Goal: Find specific fact: Find contact information

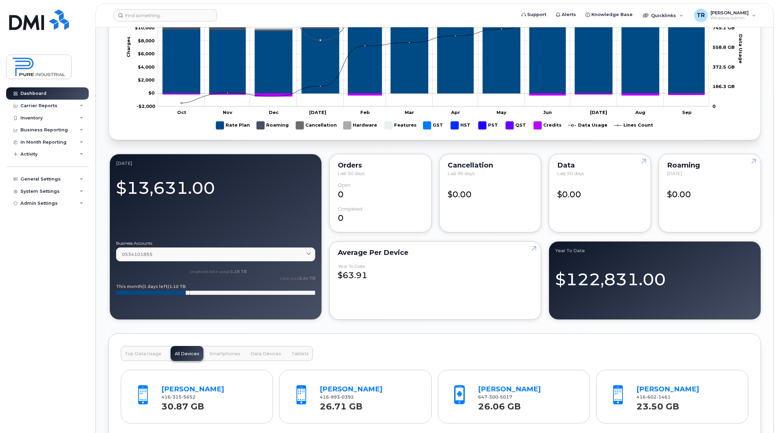
scroll to position [444, 0]
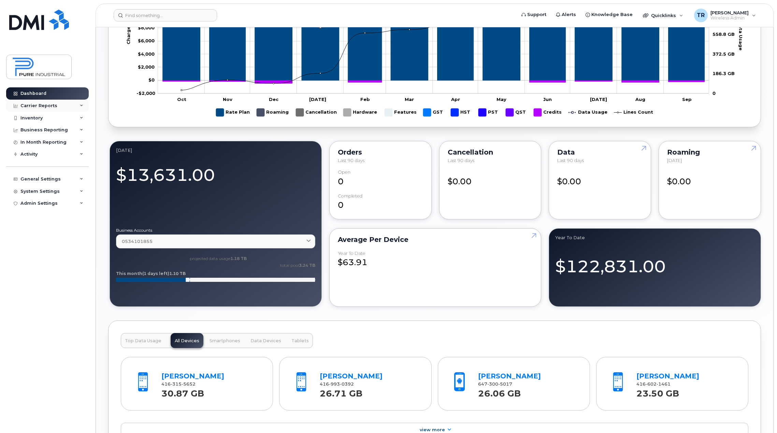
click at [74, 107] on div "Carrier Reports" at bounding box center [47, 106] width 83 height 12
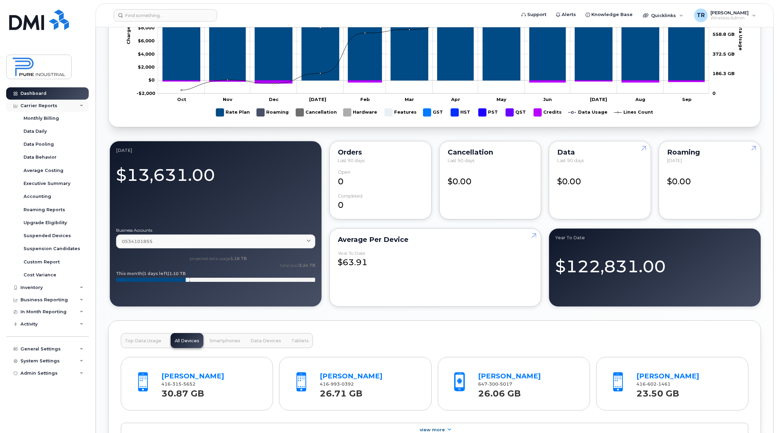
click at [42, 107] on div "Carrier Reports" at bounding box center [38, 105] width 37 height 5
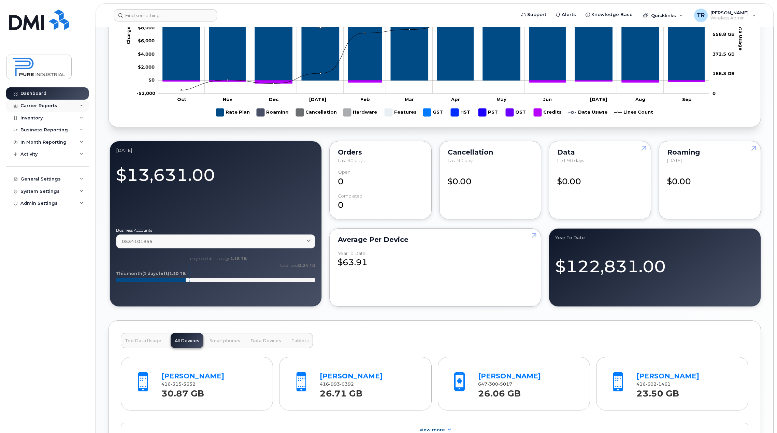
click at [42, 107] on div "Carrier Reports" at bounding box center [38, 105] width 37 height 5
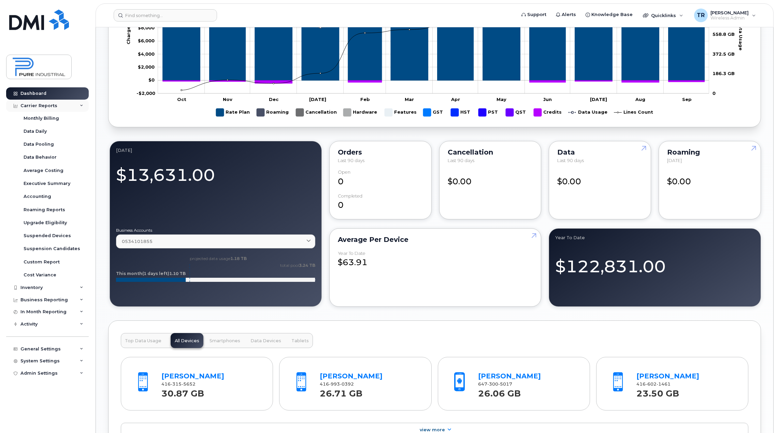
click at [42, 107] on div "Carrier Reports" at bounding box center [38, 105] width 37 height 5
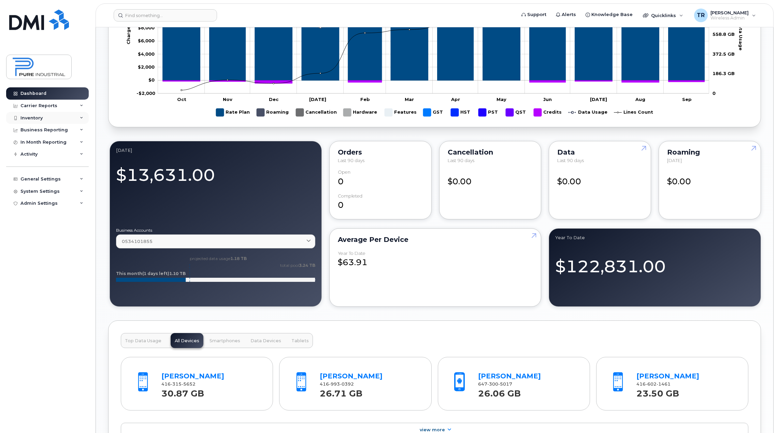
click at [41, 119] on div "Inventory" at bounding box center [31, 117] width 22 height 5
click at [41, 130] on div "Mobility Devices" at bounding box center [43, 130] width 39 height 6
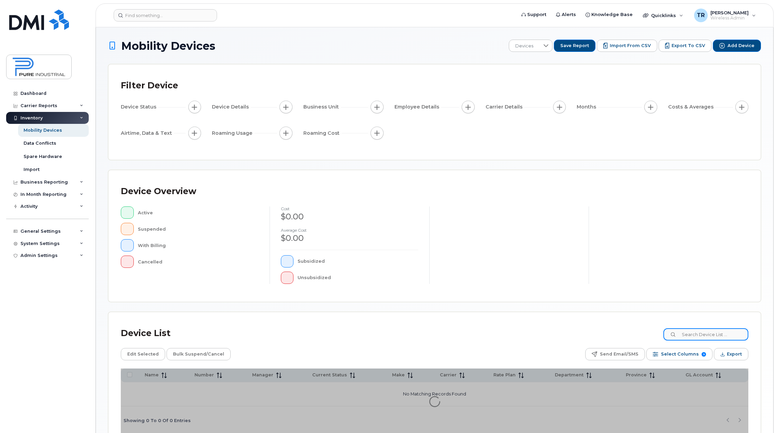
click at [705, 333] on input at bounding box center [705, 334] width 85 height 12
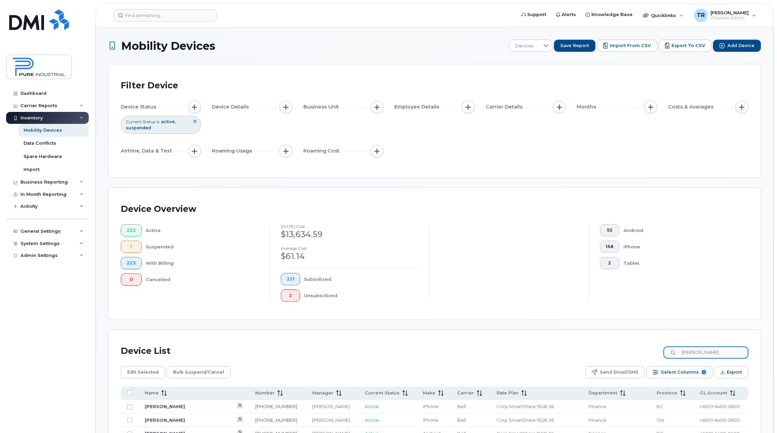
type input "maria"
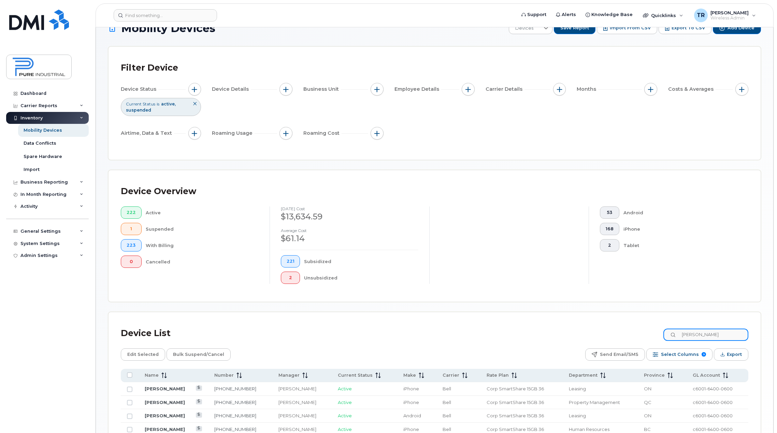
scroll to position [34, 0]
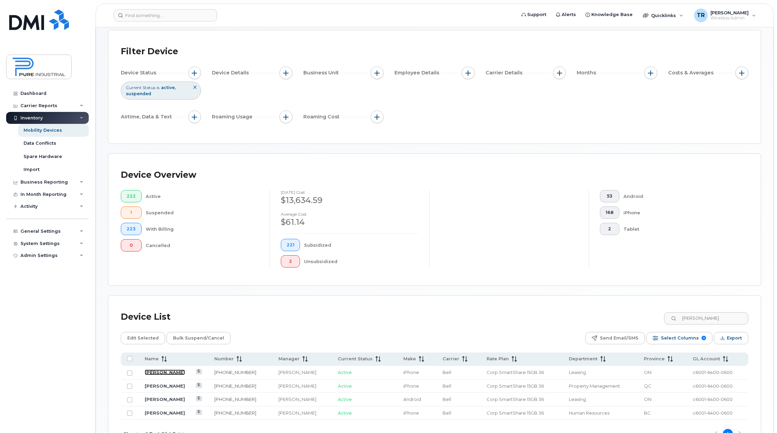
click at [171, 373] on link "Aileen Muan" at bounding box center [165, 372] width 40 height 5
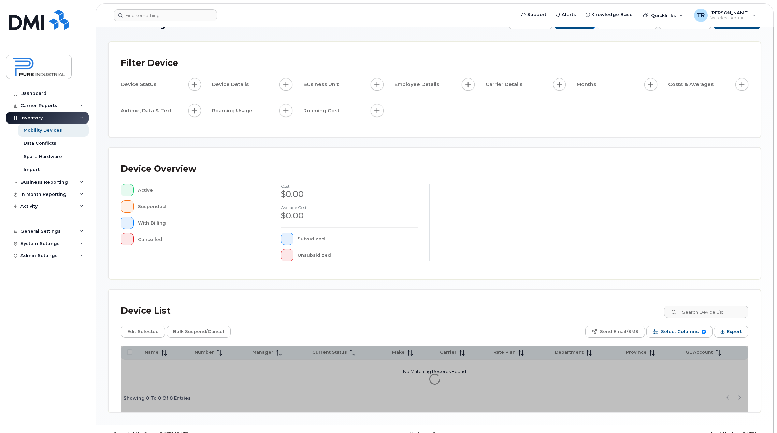
scroll to position [36, 0]
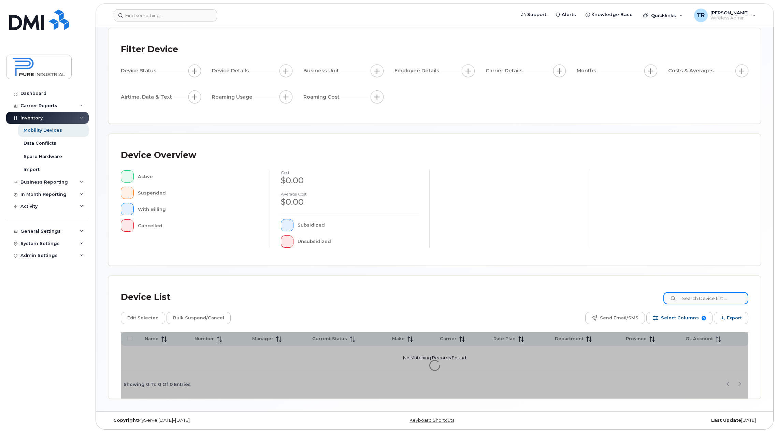
click at [713, 295] on input at bounding box center [705, 298] width 85 height 12
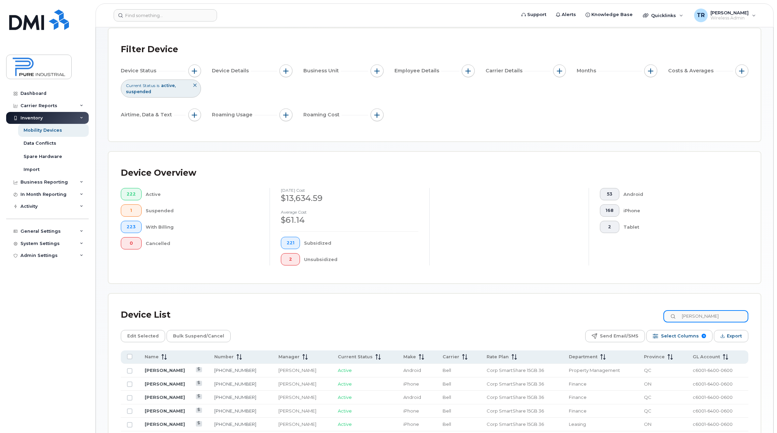
type input "marianne"
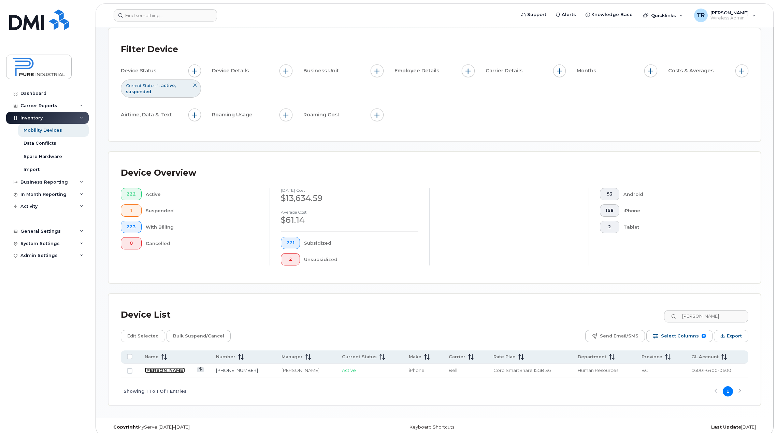
click at [162, 370] on link "Marianne Nothstein" at bounding box center [165, 369] width 40 height 5
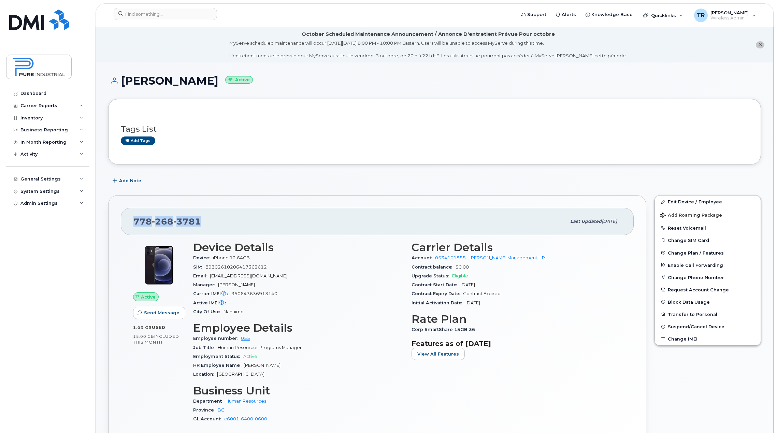
drag, startPoint x: 207, startPoint y: 216, endPoint x: 133, endPoint y: 221, distance: 74.6
click at [133, 221] on div "778 268 3781 Last updated Sep 29, 2025" at bounding box center [377, 221] width 513 height 27
copy span "778 268 3781"
click at [36, 118] on div "Inventory" at bounding box center [31, 117] width 22 height 5
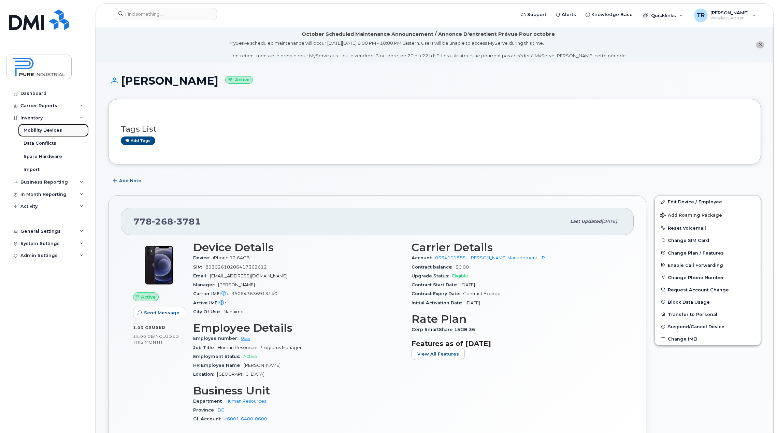
click at [34, 126] on link "Mobility Devices" at bounding box center [53, 130] width 71 height 13
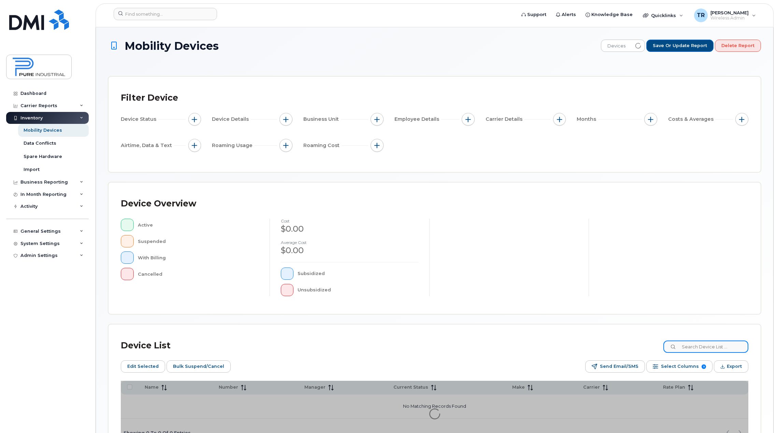
click at [721, 345] on input at bounding box center [705, 347] width 85 height 12
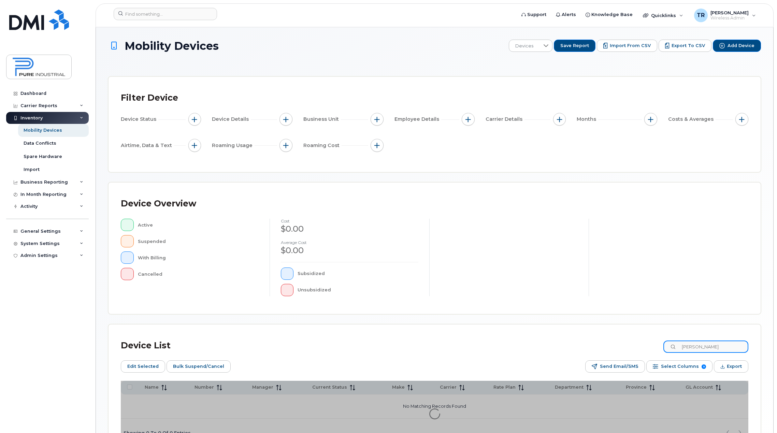
type input "james"
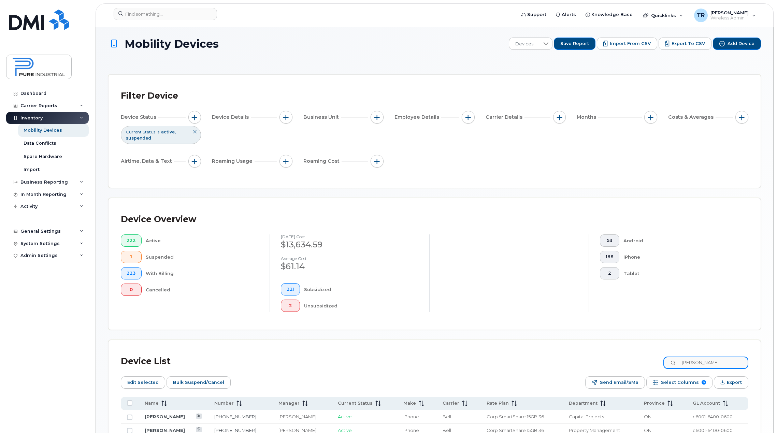
scroll to position [34, 0]
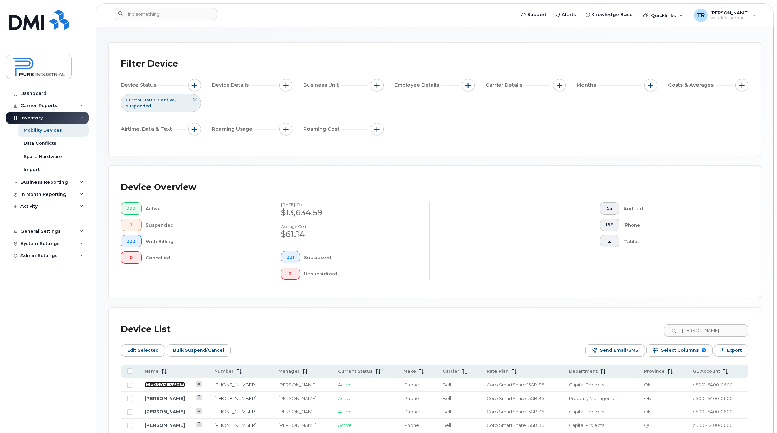
click at [162, 383] on link "James Dansoh" at bounding box center [165, 384] width 40 height 5
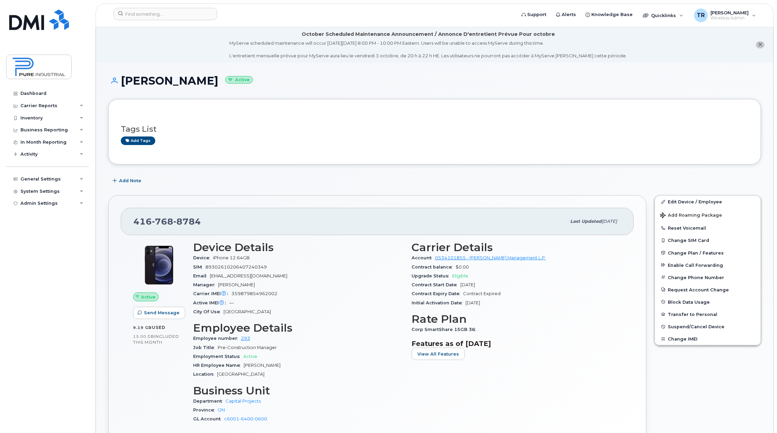
scroll to position [34, 0]
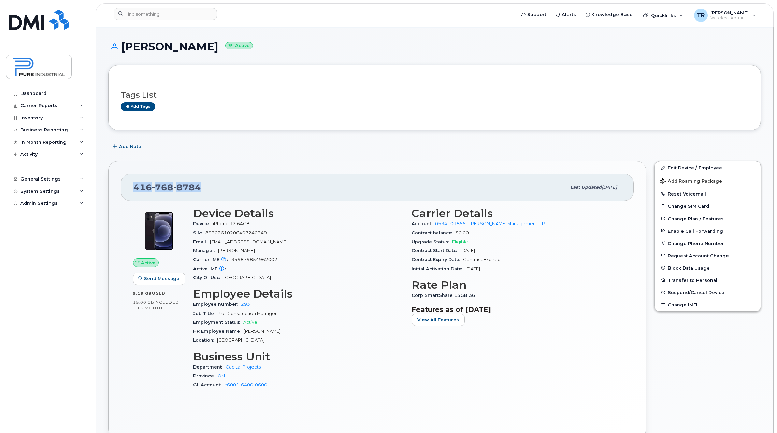
drag, startPoint x: 203, startPoint y: 186, endPoint x: 125, endPoint y: 185, distance: 78.8
click at [125, 185] on div "416 768 8784 Last updated Aug 20, 2025" at bounding box center [377, 187] width 513 height 27
copy span "416 768 8784"
click at [37, 96] on div "Dashboard" at bounding box center [33, 93] width 26 height 5
